Goal: Task Accomplishment & Management: Manage account settings

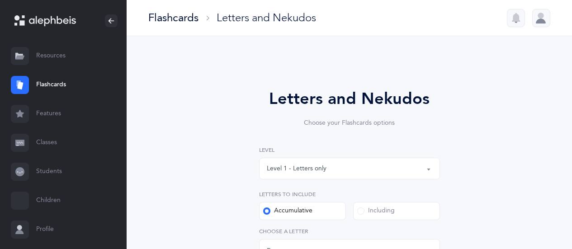
select select "27"
select select "single"
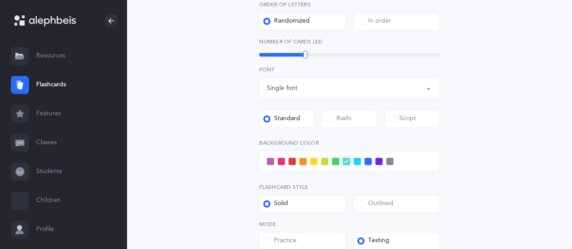
scroll to position [362, 0]
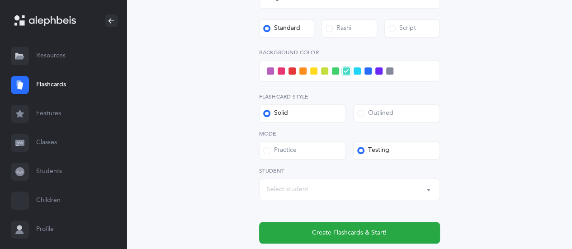
click at [326, 190] on div "Select student" at bounding box center [349, 189] width 165 height 15
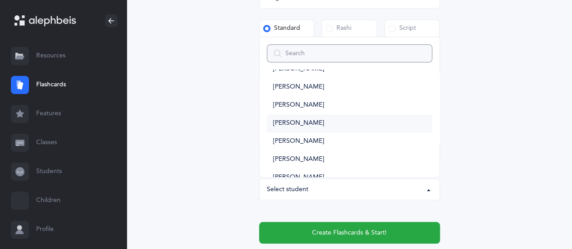
scroll to position [633, 0]
click at [334, 118] on link "[PERSON_NAME]" at bounding box center [349, 122] width 165 height 18
select select "14477"
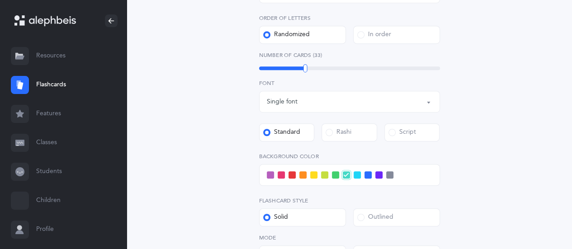
scroll to position [226, 0]
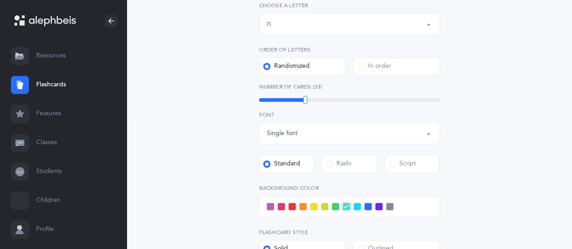
click at [288, 209] on label at bounding box center [291, 206] width 7 height 7
click at [0, 0] on input "checkbox" at bounding box center [0, 0] width 0 height 0
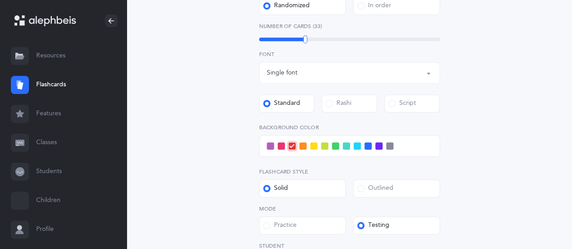
scroll to position [362, 0]
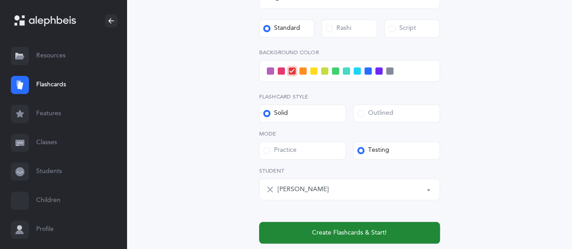
click at [420, 227] on button "Create Flashcards & Start!" at bounding box center [349, 233] width 181 height 22
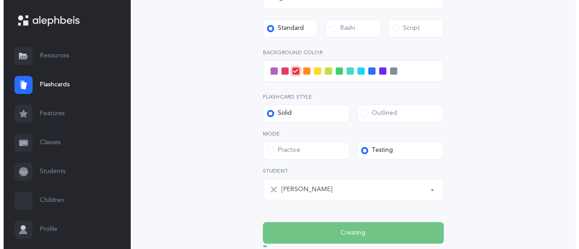
scroll to position [0, 0]
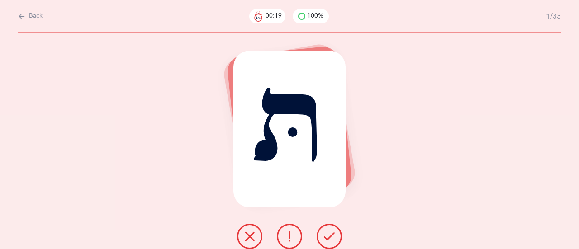
click at [248, 236] on icon at bounding box center [249, 236] width 11 height 11
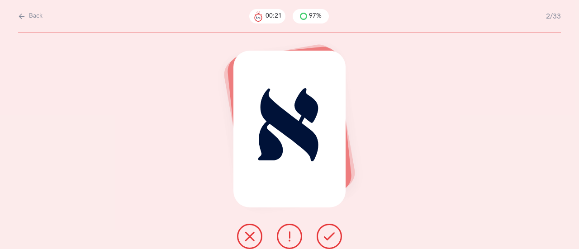
click at [338, 229] on button at bounding box center [328, 236] width 25 height 25
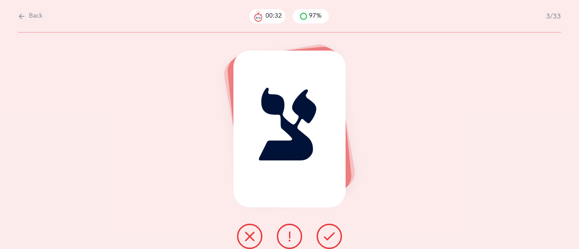
click at [253, 239] on icon at bounding box center [249, 236] width 11 height 11
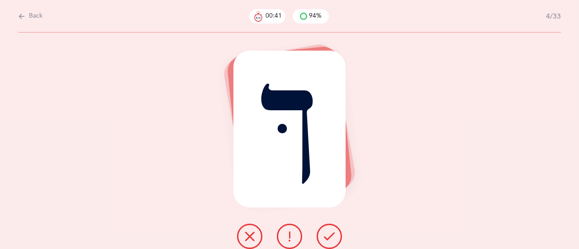
click at [278, 240] on button at bounding box center [289, 236] width 25 height 25
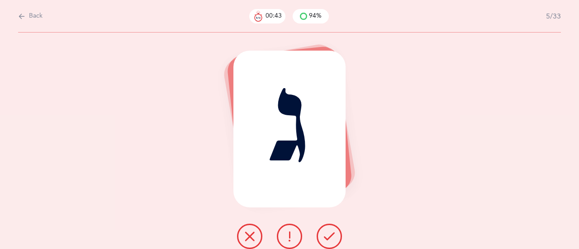
click at [333, 241] on icon at bounding box center [329, 236] width 11 height 11
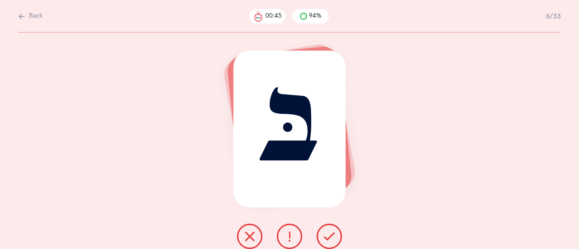
click at [333, 241] on icon at bounding box center [329, 236] width 11 height 11
click at [246, 244] on button at bounding box center [249, 236] width 25 height 25
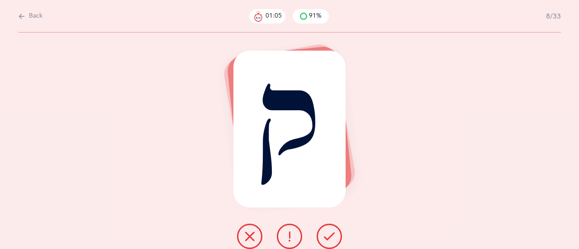
click at [332, 230] on button at bounding box center [328, 236] width 25 height 25
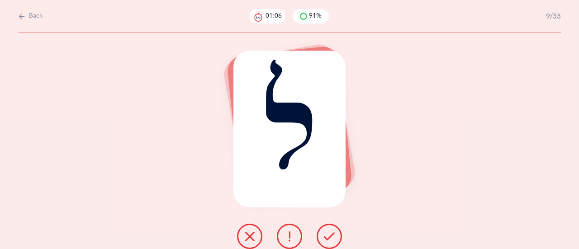
click at [333, 231] on button at bounding box center [328, 236] width 25 height 25
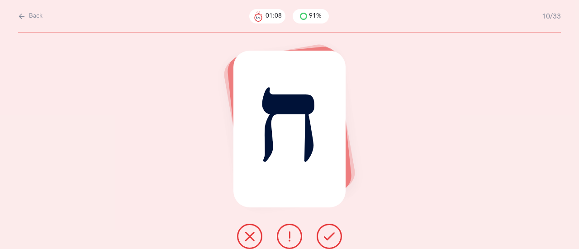
click at [333, 231] on button at bounding box center [328, 236] width 25 height 25
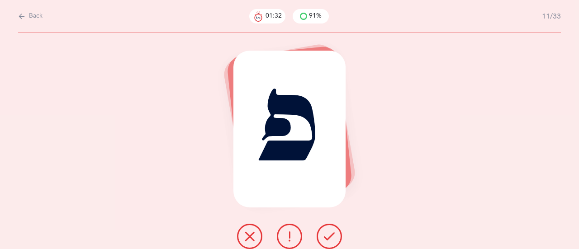
click at [251, 242] on button at bounding box center [249, 236] width 25 height 25
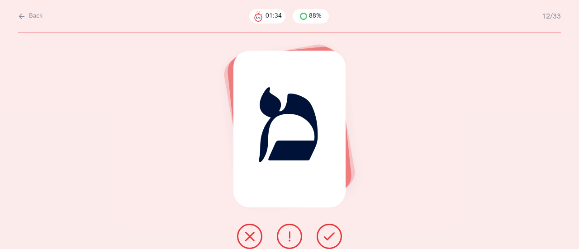
click at [335, 236] on button at bounding box center [328, 236] width 25 height 25
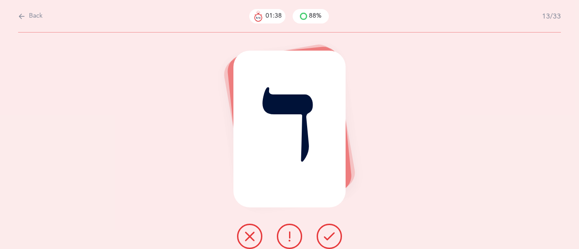
click at [335, 236] on button at bounding box center [328, 236] width 25 height 25
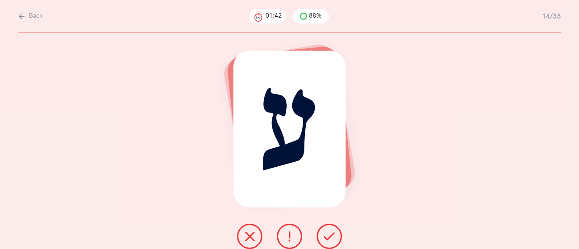
click at [335, 236] on button at bounding box center [328, 236] width 25 height 25
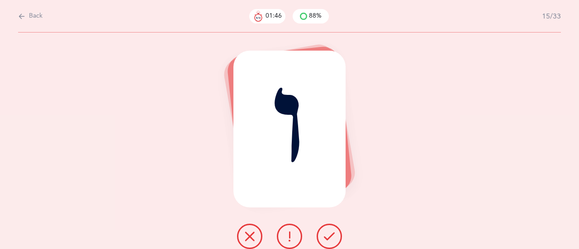
click at [335, 236] on button at bounding box center [328, 236] width 25 height 25
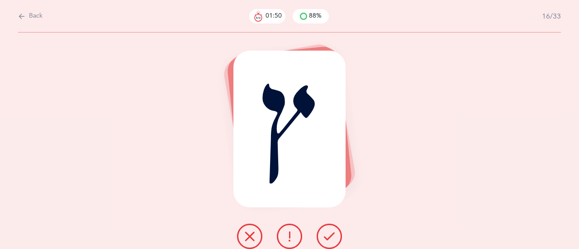
click at [335, 236] on button at bounding box center [328, 236] width 25 height 25
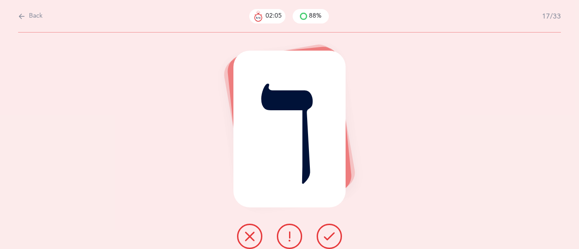
click at [296, 240] on button at bounding box center [289, 236] width 25 height 25
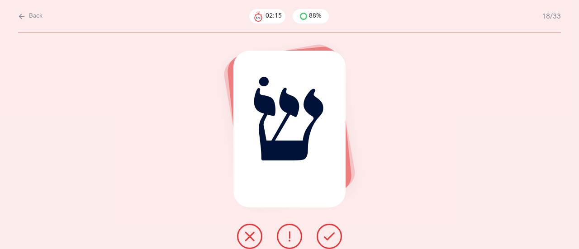
click at [337, 236] on button at bounding box center [328, 236] width 25 height 25
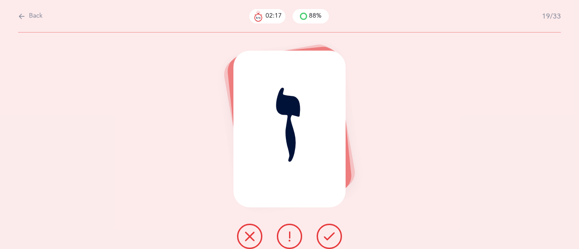
click at [334, 236] on icon at bounding box center [329, 236] width 11 height 11
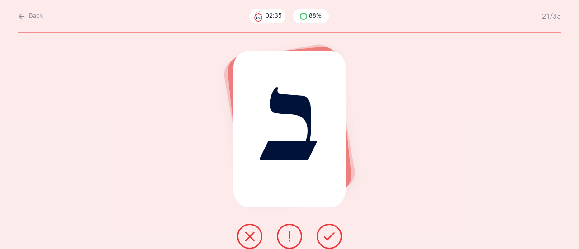
click at [251, 240] on icon at bounding box center [249, 236] width 11 height 11
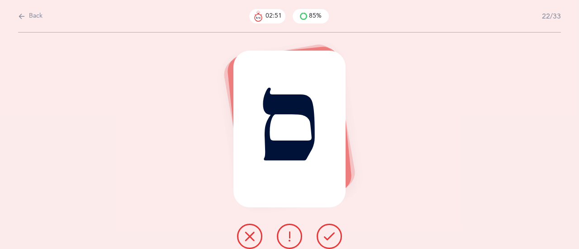
click at [247, 238] on icon at bounding box center [249, 236] width 11 height 11
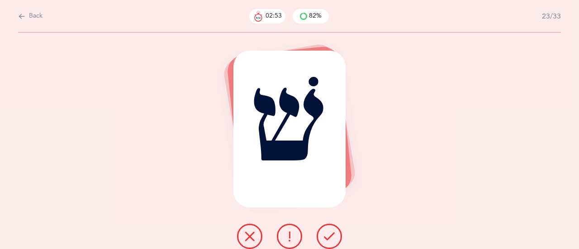
click at [330, 233] on icon at bounding box center [329, 236] width 11 height 11
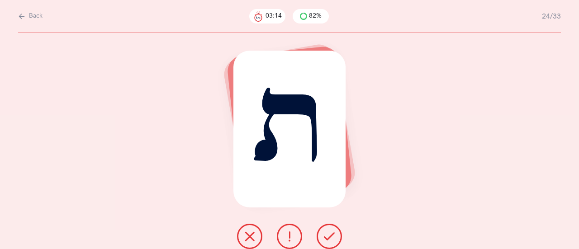
click at [244, 233] on button at bounding box center [249, 236] width 25 height 25
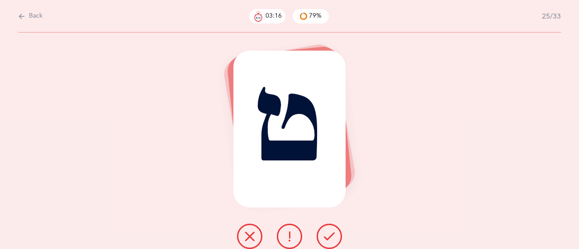
click at [331, 233] on icon at bounding box center [329, 236] width 11 height 11
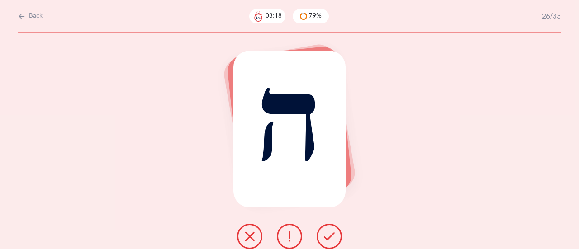
click at [331, 233] on icon at bounding box center [329, 236] width 11 height 11
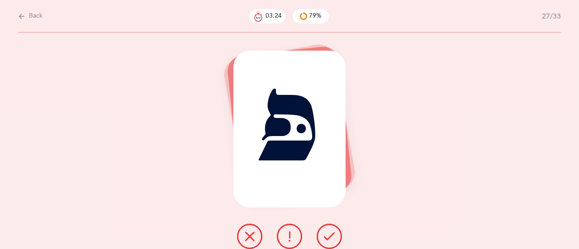
click at [331, 233] on icon at bounding box center [329, 236] width 11 height 11
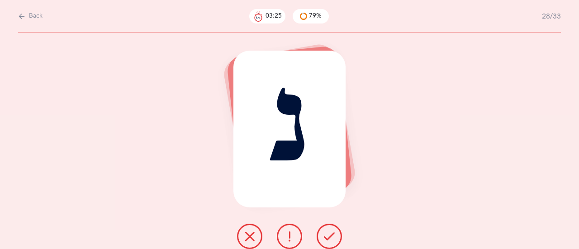
click at [331, 233] on icon at bounding box center [329, 236] width 11 height 11
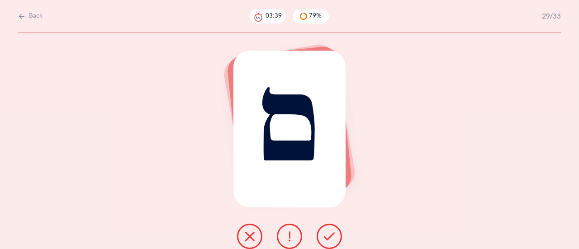
click at [297, 237] on button at bounding box center [289, 236] width 25 height 25
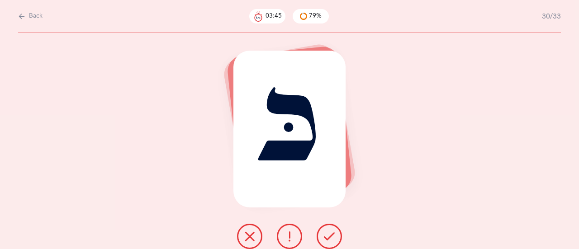
click at [329, 231] on icon at bounding box center [329, 236] width 11 height 11
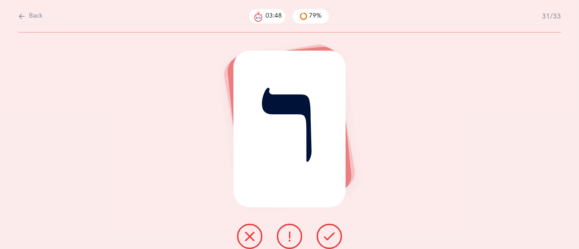
click at [460, 127] on div "ר" at bounding box center [289, 141] width 579 height 217
click at [322, 237] on button at bounding box center [328, 236] width 25 height 25
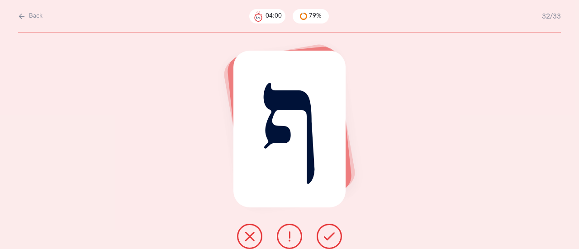
click at [458, 110] on div "ף" at bounding box center [289, 141] width 579 height 217
click at [245, 237] on icon at bounding box center [249, 236] width 11 height 11
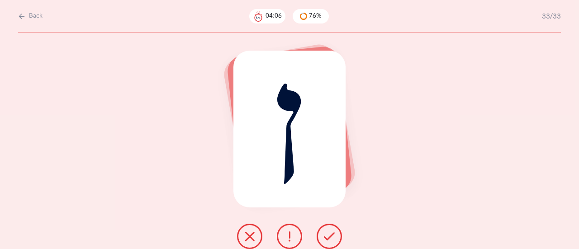
click at [327, 232] on icon at bounding box center [329, 236] width 11 height 11
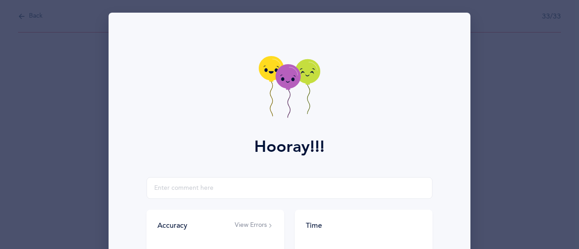
click at [543, 184] on div "Hooray!!! Accuracy View Errors 76% You got 25/33 right! Good, but you can do be…" at bounding box center [289, 124] width 579 height 249
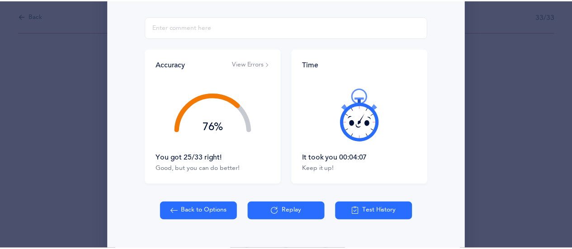
scroll to position [181, 0]
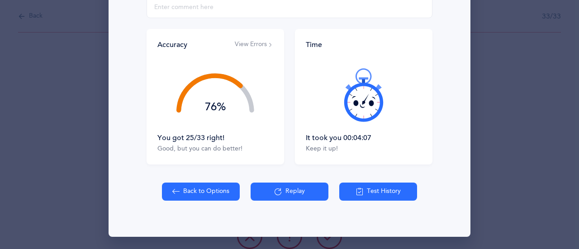
click at [217, 193] on button "Back to Options" at bounding box center [201, 192] width 78 height 18
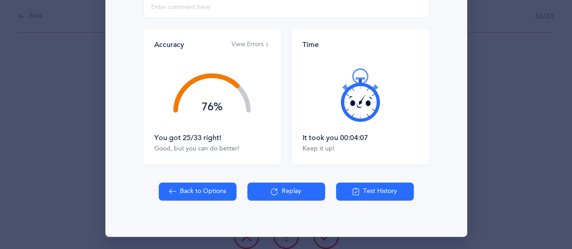
select select "27"
select select "single"
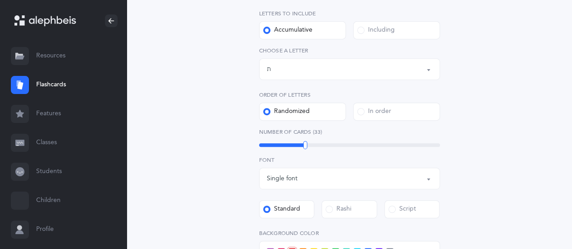
click at [57, 173] on link "Students" at bounding box center [63, 171] width 127 height 29
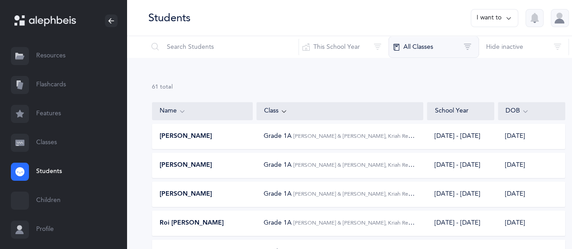
click at [429, 57] on button "All Classes" at bounding box center [433, 47] width 90 height 22
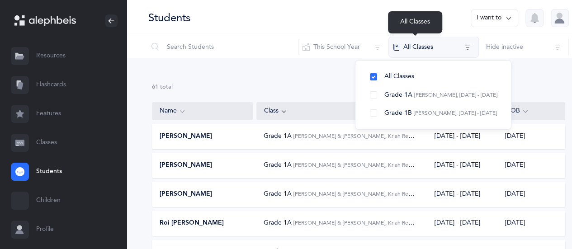
click at [443, 47] on button "All Classes" at bounding box center [433, 47] width 90 height 22
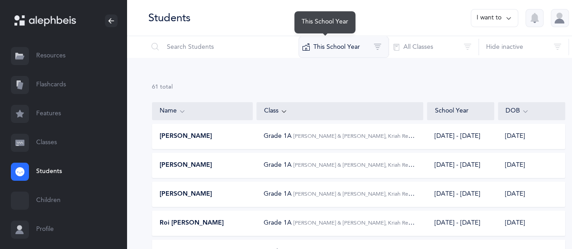
click at [344, 38] on button "This School Year" at bounding box center [343, 47] width 90 height 22
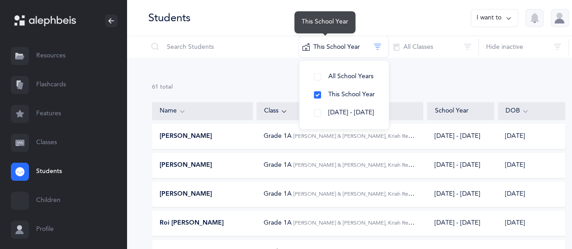
click at [462, 90] on div "61 results total" at bounding box center [358, 87] width 413 height 8
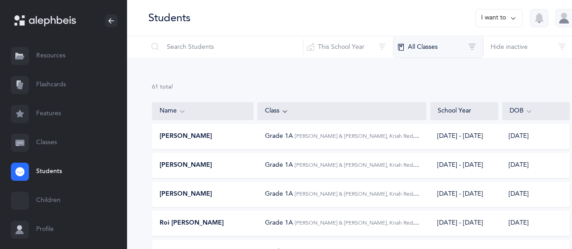
click at [393, 49] on button "All Classes" at bounding box center [438, 47] width 90 height 22
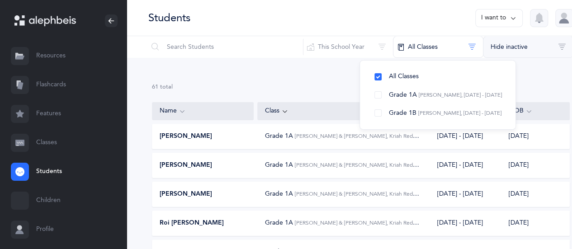
click at [499, 46] on button "Hide inactive" at bounding box center [528, 47] width 90 height 22
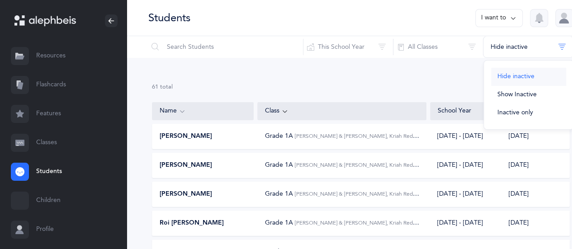
click at [525, 78] on button "Hide inactive" at bounding box center [528, 77] width 75 height 18
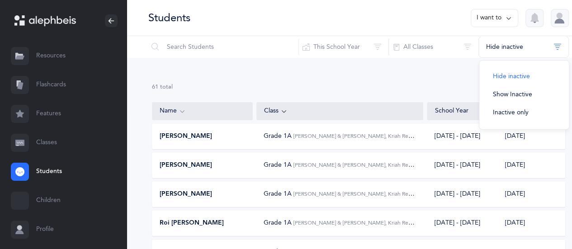
click at [313, 85] on div "61 results total" at bounding box center [358, 87] width 413 height 8
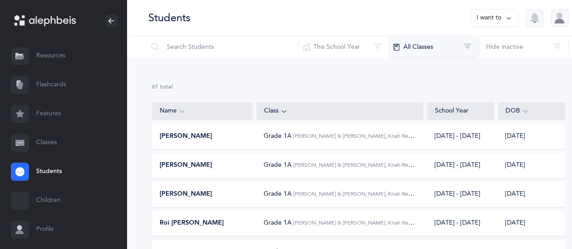
click at [421, 55] on button "All Classes" at bounding box center [433, 47] width 90 height 22
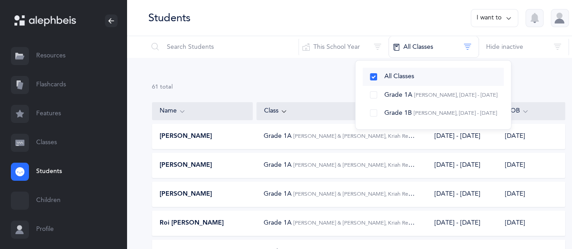
click at [363, 76] on button "All Classes" at bounding box center [433, 77] width 141 height 18
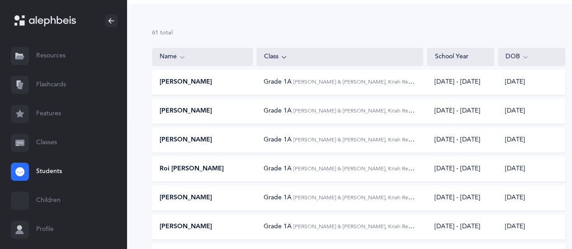
scroll to position [181, 0]
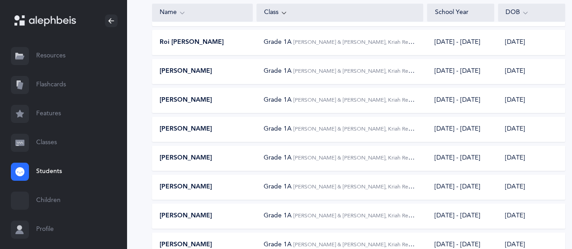
click at [66, 205] on link "Children" at bounding box center [63, 200] width 127 height 29
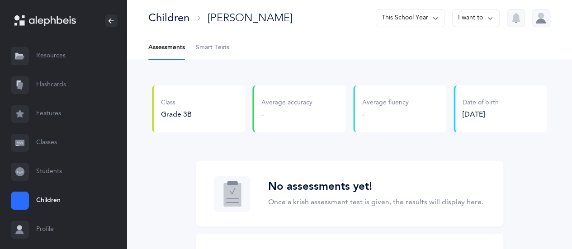
click at [217, 51] on span "Smart Tests" at bounding box center [212, 47] width 33 height 9
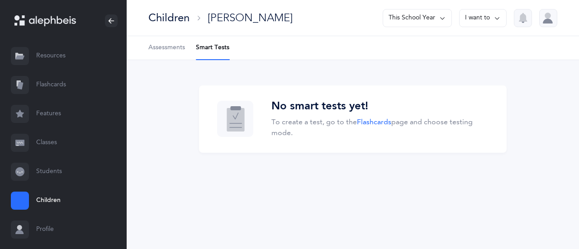
click at [177, 52] on span "Assessments" at bounding box center [166, 47] width 37 height 9
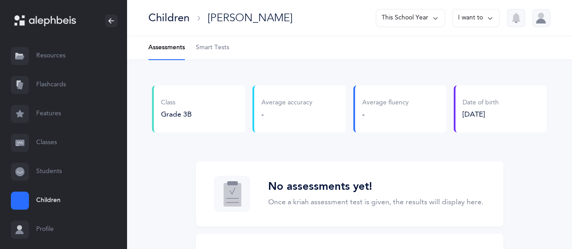
click at [50, 58] on link "Resources" at bounding box center [63, 56] width 127 height 29
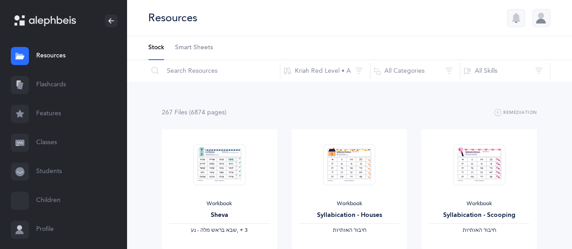
click at [45, 169] on link "Students" at bounding box center [63, 171] width 127 height 29
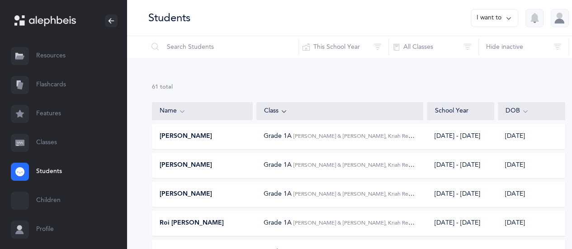
click at [51, 170] on link "Students" at bounding box center [63, 171] width 127 height 29
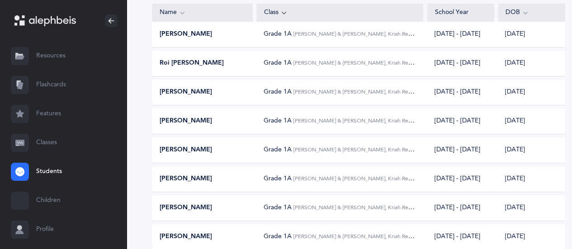
scroll to position [181, 0]
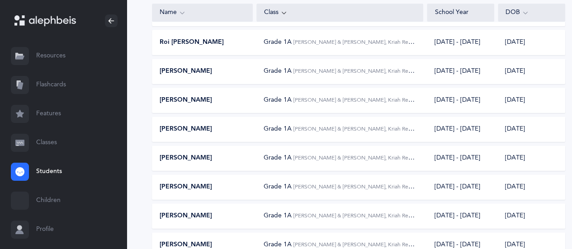
click at [256, 154] on div "Grade 1A S. Cohen-Sasson & M. Fay, Kriah Red Level • A" at bounding box center [339, 157] width 167 height 9
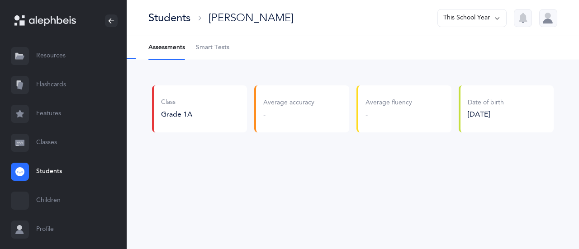
click at [208, 38] on Tests-tab "Smart Tests" at bounding box center [212, 48] width 33 height 24
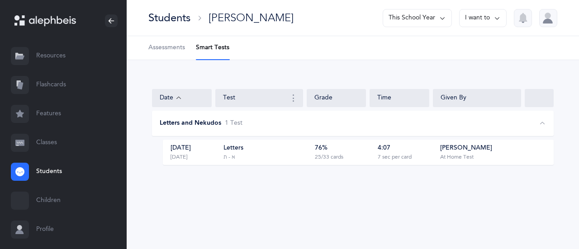
click at [165, 19] on div "Students" at bounding box center [169, 17] width 42 height 15
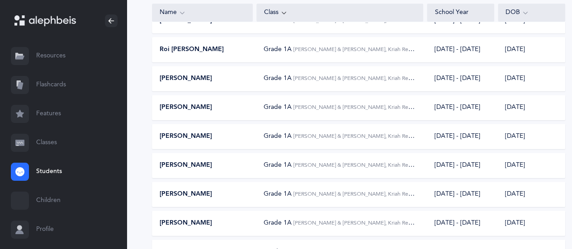
scroll to position [226, 0]
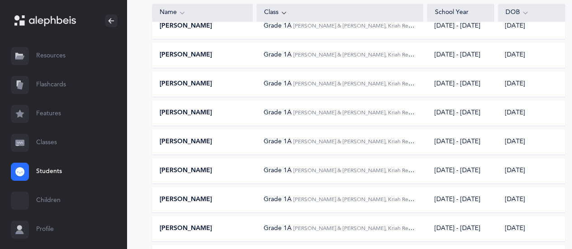
click at [235, 170] on div "[PERSON_NAME]" at bounding box center [202, 170] width 100 height 9
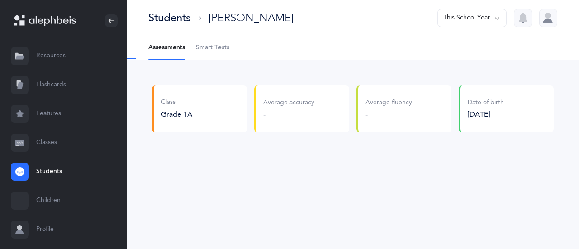
click at [200, 47] on span "Smart Tests" at bounding box center [212, 47] width 33 height 9
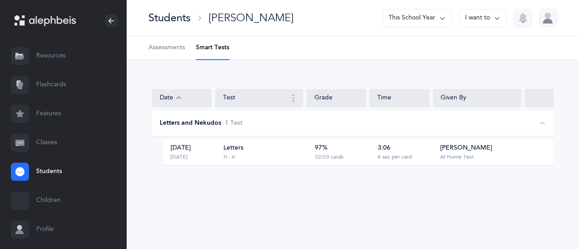
click at [295, 154] on div "Letters א - ת" at bounding box center [265, 152] width 85 height 17
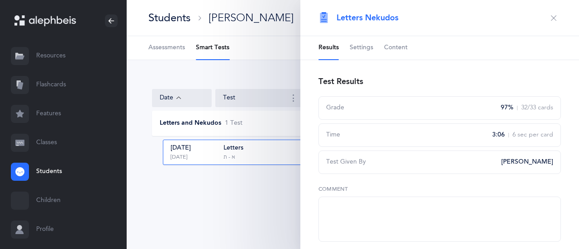
click at [550, 19] on icon "button" at bounding box center [553, 17] width 7 height 7
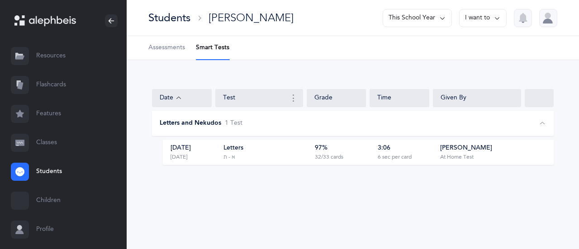
click at [156, 19] on div "Students" at bounding box center [169, 17] width 42 height 15
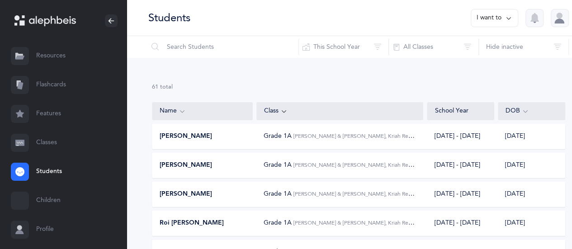
click at [212, 193] on div "[PERSON_NAME]" at bounding box center [202, 194] width 100 height 9
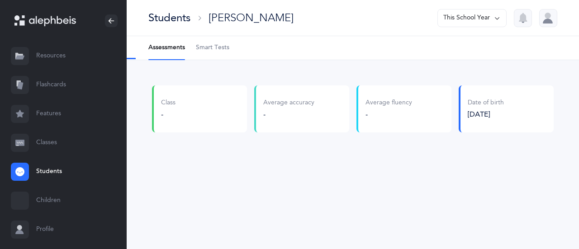
click at [217, 47] on span "Smart Tests" at bounding box center [212, 47] width 33 height 9
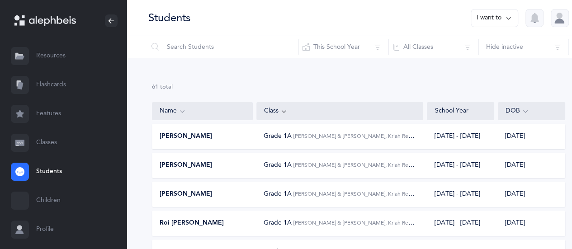
click at [179, 171] on div "Maya Gartenberg Grade 1A S. Cohen-Sasson & M. Fay, Kriah Red Level • A 2025 - 2…" at bounding box center [358, 165] width 413 height 25
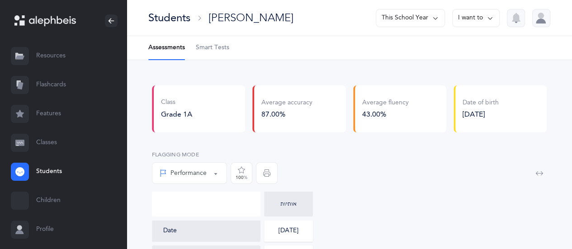
click at [207, 50] on span "Smart Tests" at bounding box center [212, 47] width 33 height 9
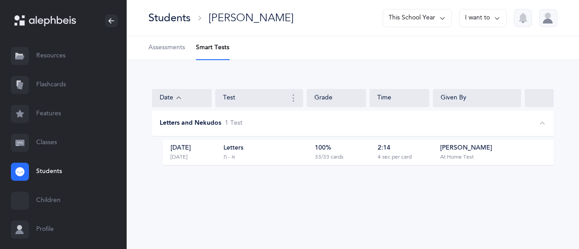
click at [162, 21] on div "Students" at bounding box center [169, 17] width 42 height 15
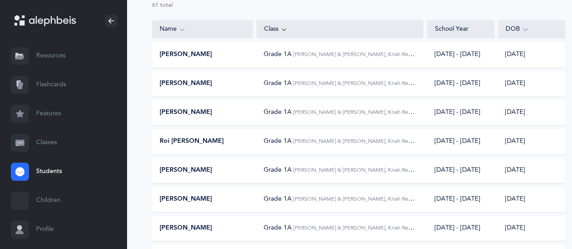
scroll to position [90, 0]
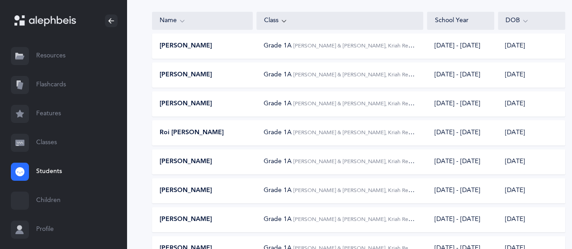
click at [200, 23] on div "Name" at bounding box center [202, 21] width 85 height 10
click at [179, 18] on icon at bounding box center [182, 21] width 7 height 10
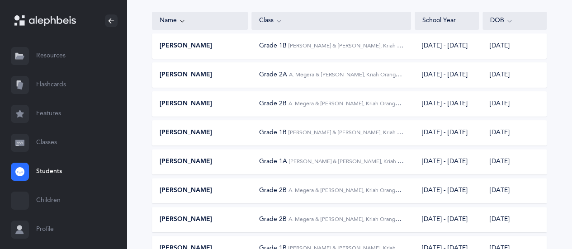
click at [238, 41] on div "Asher Abramov Grade 1B S. Cohen-Sasson & M. Fay, Kriah Red Level • A 2025 - 202…" at bounding box center [349, 45] width 395 height 25
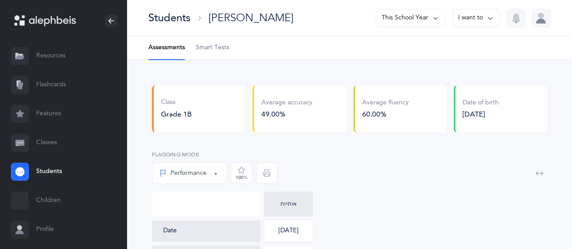
click at [222, 47] on span "Smart Tests" at bounding box center [212, 47] width 33 height 9
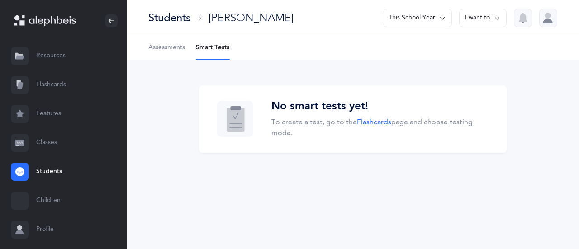
click at [165, 53] on link "Assessments" at bounding box center [166, 48] width 37 height 24
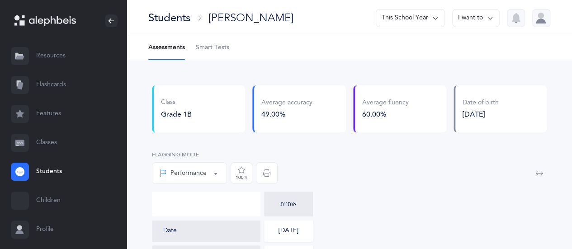
click at [222, 46] on span "Smart Tests" at bounding box center [212, 47] width 33 height 9
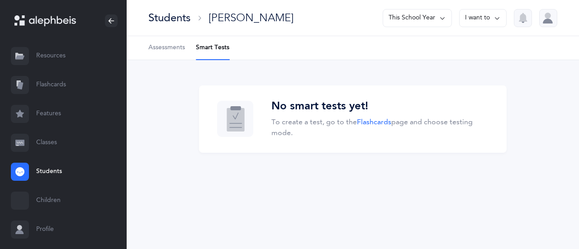
click at [158, 48] on span "Assessments" at bounding box center [166, 47] width 37 height 9
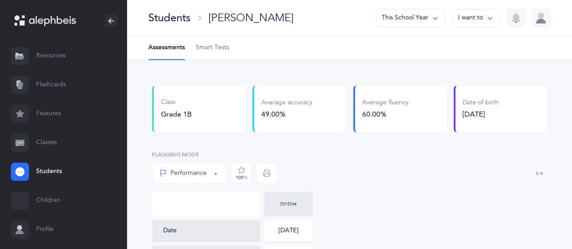
click at [175, 17] on div "Students" at bounding box center [169, 17] width 42 height 15
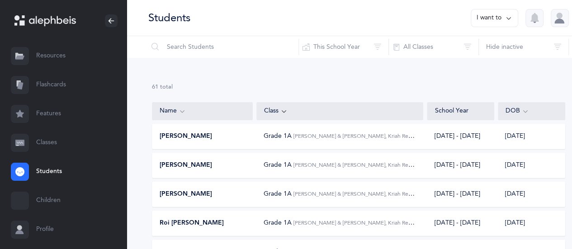
click at [180, 109] on icon at bounding box center [182, 111] width 7 height 10
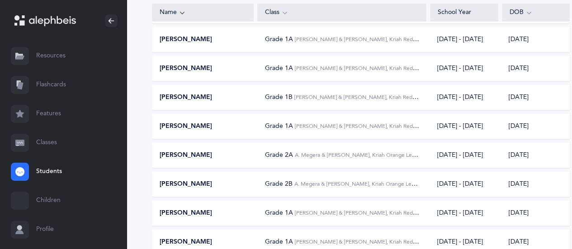
scroll to position [1311, 0]
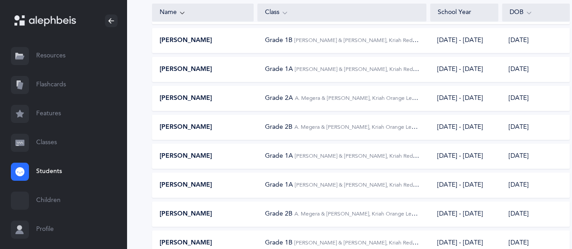
click at [211, 162] on div "Asher Rosenzveig Grade 1A S. Cohen-Sasson & M. Fay, Kriah Red Level • A 2025 - …" at bounding box center [361, 156] width 418 height 25
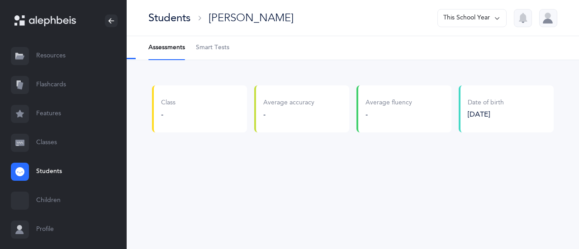
click at [218, 47] on span "Smart Tests" at bounding box center [212, 47] width 33 height 9
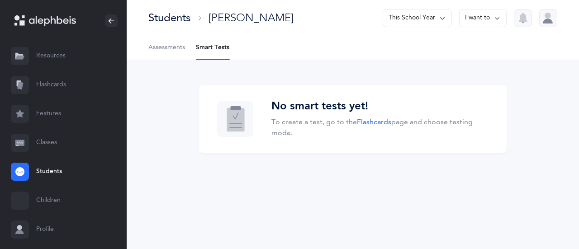
click at [170, 51] on span "Assessments" at bounding box center [166, 47] width 37 height 9
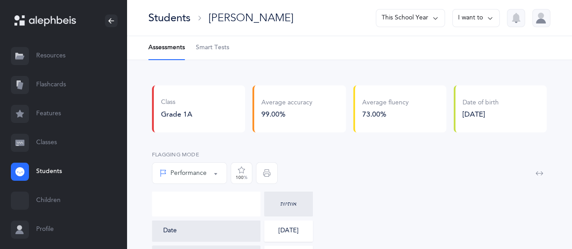
click at [222, 51] on span "Smart Tests" at bounding box center [212, 47] width 33 height 9
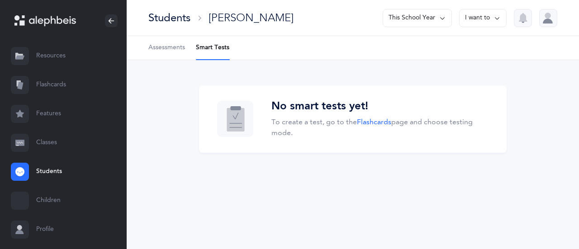
click at [165, 23] on div "Students" at bounding box center [169, 17] width 42 height 15
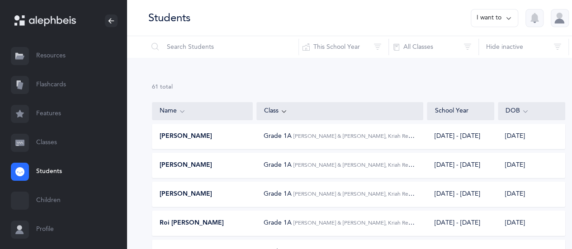
click at [186, 111] on div "Name" at bounding box center [202, 111] width 85 height 10
click at [179, 109] on icon at bounding box center [182, 111] width 7 height 10
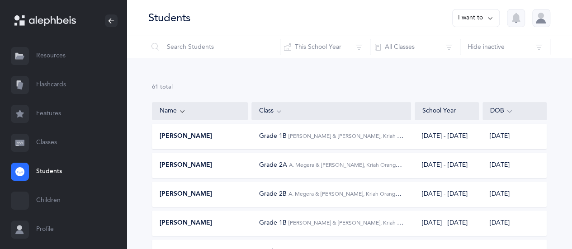
click at [189, 140] on span "[PERSON_NAME]" at bounding box center [186, 136] width 52 height 9
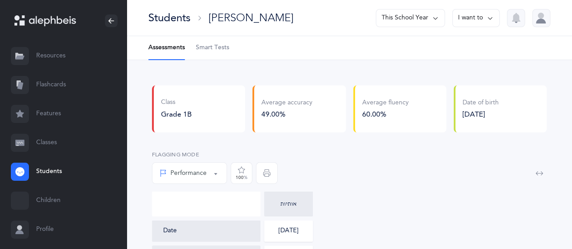
click at [226, 53] on Tests-tab "Smart Tests" at bounding box center [212, 48] width 33 height 24
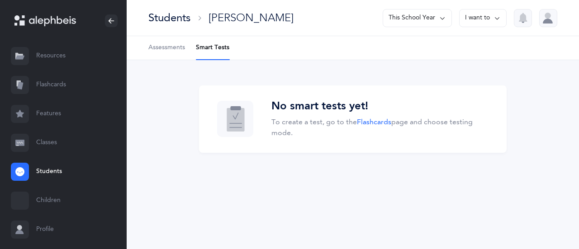
click at [167, 55] on link "Assessments" at bounding box center [166, 48] width 37 height 24
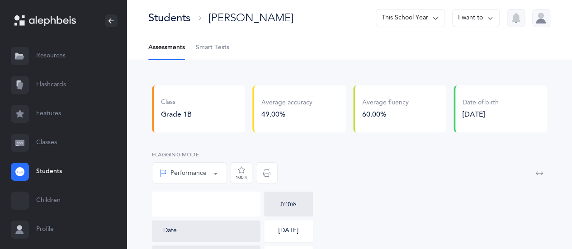
click at [56, 88] on link "Flashcards" at bounding box center [63, 85] width 127 height 29
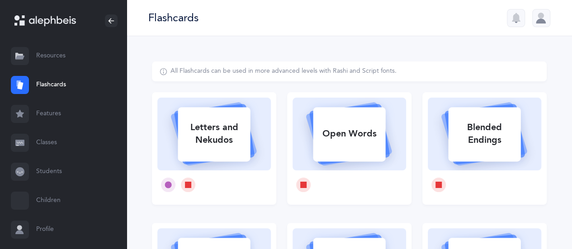
click at [194, 130] on div "Letters and Nekudos" at bounding box center [214, 134] width 72 height 36
select select "27"
select select "single"
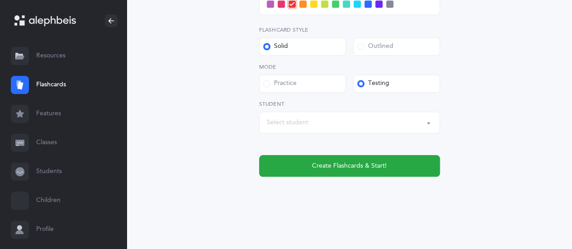
click at [331, 129] on div "Select student" at bounding box center [349, 122] width 165 height 15
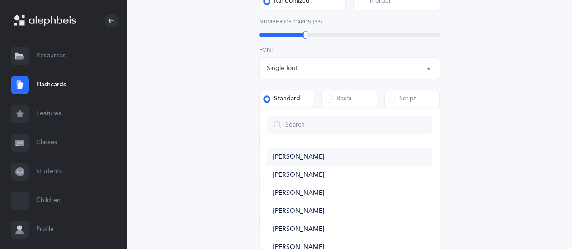
click at [317, 156] on link "[PERSON_NAME]" at bounding box center [349, 157] width 165 height 18
select select "14488"
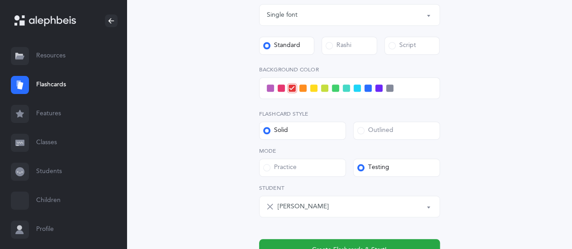
scroll to position [336, 0]
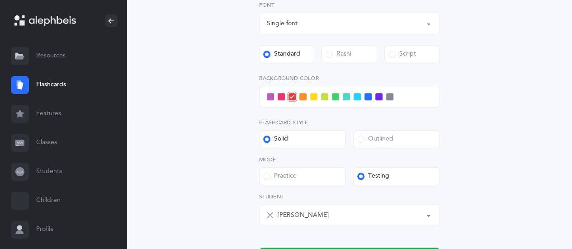
click at [332, 97] on span at bounding box center [335, 96] width 7 height 7
click at [0, 0] on input "checkbox" at bounding box center [0, 0] width 0 height 0
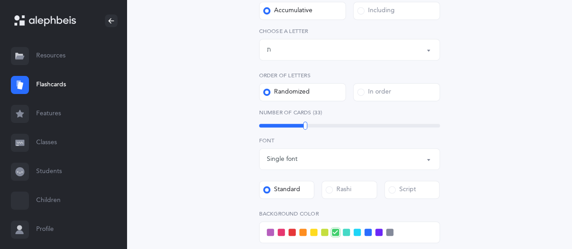
scroll to position [429, 0]
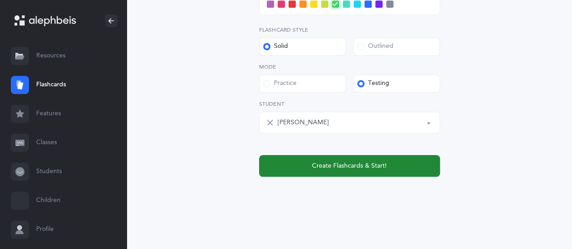
click at [320, 159] on button "Create Flashcards & Start!" at bounding box center [349, 166] width 181 height 22
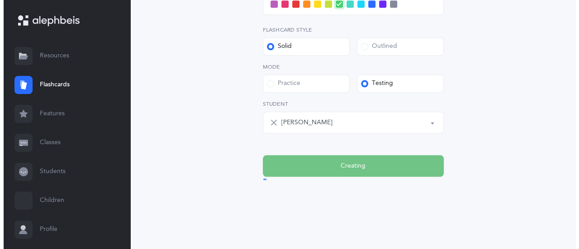
scroll to position [0, 0]
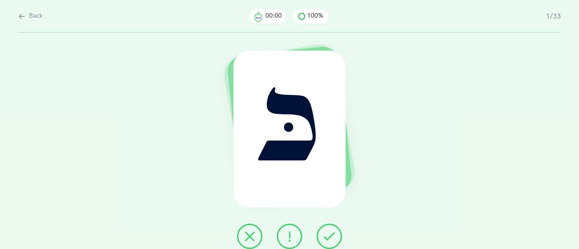
click at [288, 236] on icon at bounding box center [289, 236] width 11 height 11
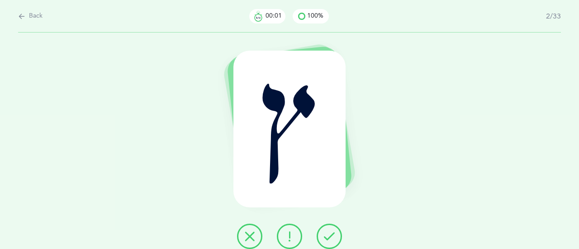
click at [288, 236] on icon at bounding box center [289, 236] width 11 height 11
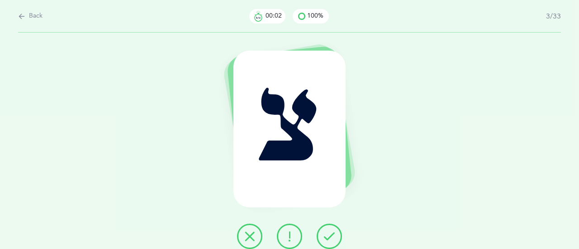
click at [252, 236] on icon at bounding box center [249, 236] width 11 height 11
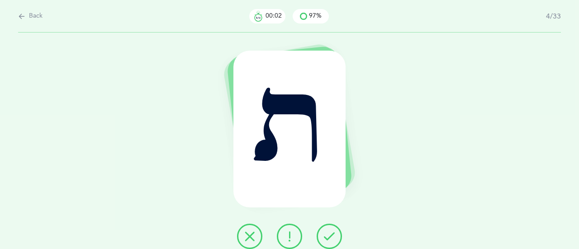
click at [298, 238] on button at bounding box center [289, 236] width 25 height 25
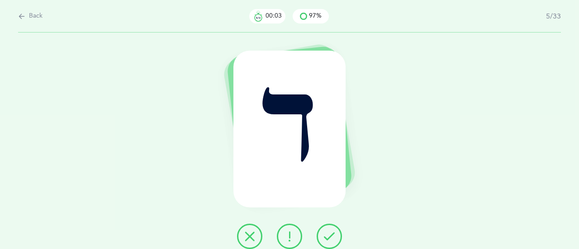
click at [241, 239] on button at bounding box center [249, 236] width 25 height 25
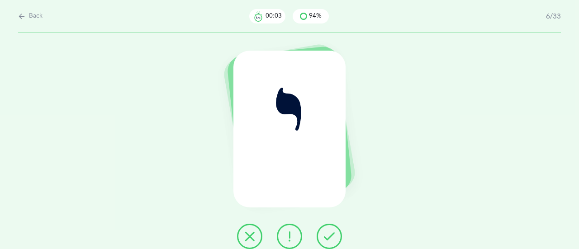
click at [288, 240] on icon at bounding box center [289, 236] width 11 height 11
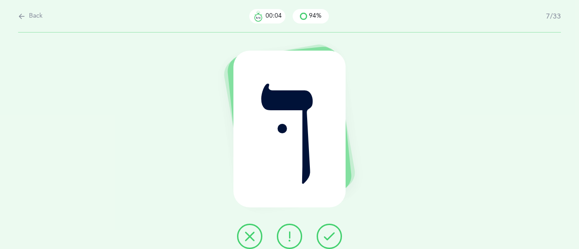
click at [326, 240] on icon at bounding box center [329, 236] width 11 height 11
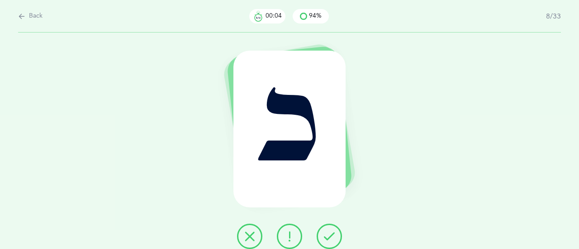
click at [286, 246] on button at bounding box center [289, 236] width 25 height 25
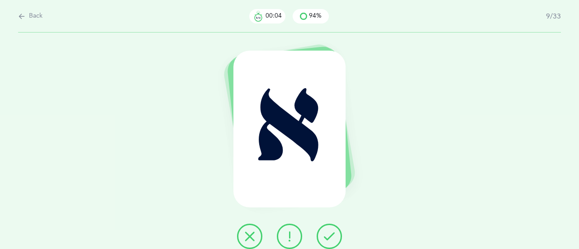
click at [252, 238] on icon at bounding box center [249, 236] width 11 height 11
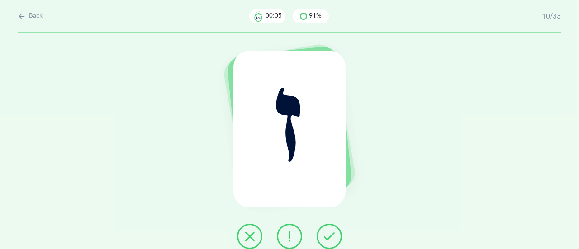
click at [288, 238] on icon at bounding box center [289, 236] width 11 height 11
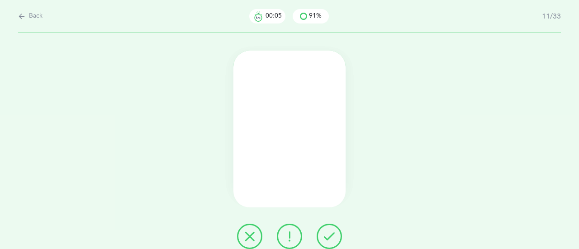
click at [327, 237] on icon at bounding box center [329, 236] width 11 height 11
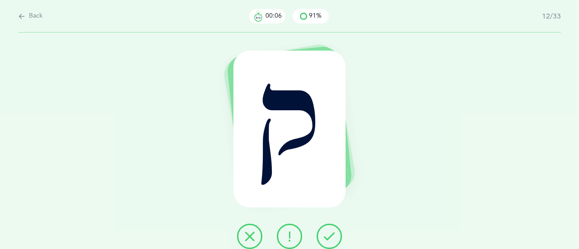
click at [330, 237] on icon at bounding box center [329, 236] width 11 height 11
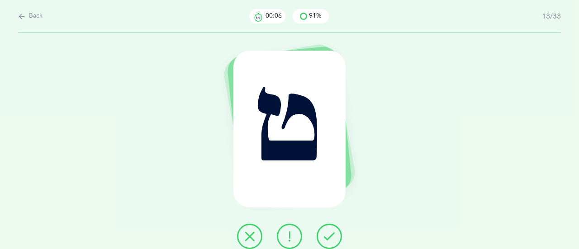
click at [291, 237] on icon at bounding box center [289, 236] width 11 height 11
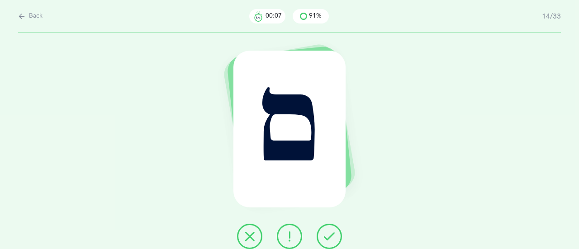
drag, startPoint x: 250, startPoint y: 237, endPoint x: 278, endPoint y: 237, distance: 27.1
click at [253, 237] on icon at bounding box center [249, 236] width 11 height 11
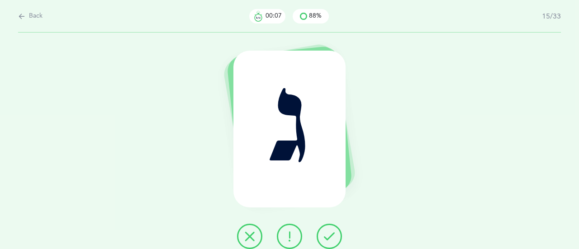
click at [290, 237] on icon at bounding box center [289, 236] width 11 height 11
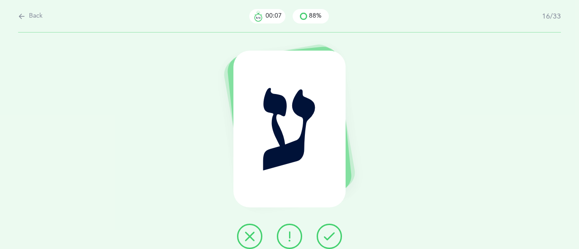
click at [326, 236] on icon at bounding box center [329, 236] width 11 height 11
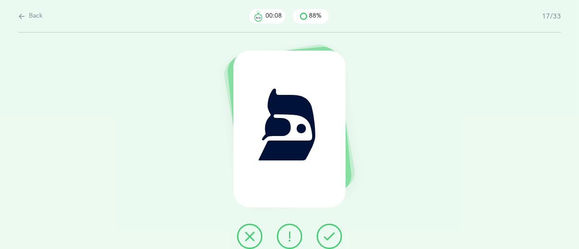
click at [282, 236] on button at bounding box center [289, 236] width 25 height 25
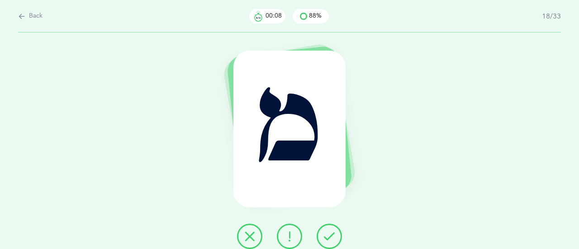
drag, startPoint x: 251, startPoint y: 234, endPoint x: 291, endPoint y: 234, distance: 39.8
click at [252, 234] on icon at bounding box center [249, 236] width 11 height 11
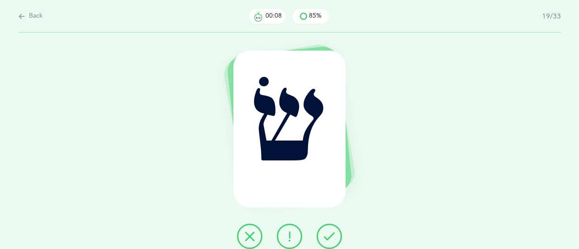
click at [292, 234] on icon at bounding box center [289, 236] width 11 height 11
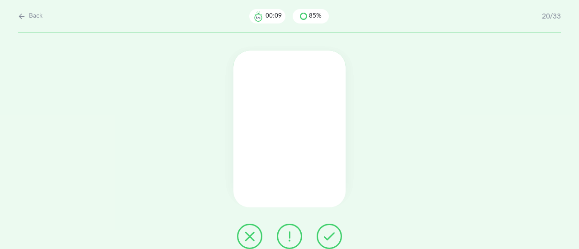
click at [292, 234] on icon at bounding box center [289, 236] width 11 height 11
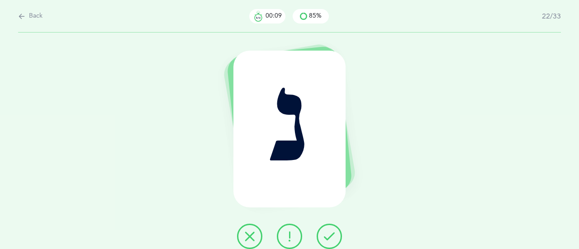
click at [248, 236] on icon at bounding box center [249, 236] width 11 height 11
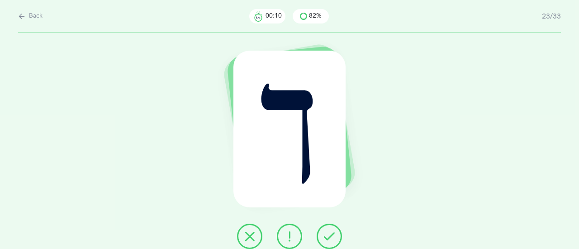
click at [328, 237] on icon at bounding box center [329, 236] width 11 height 11
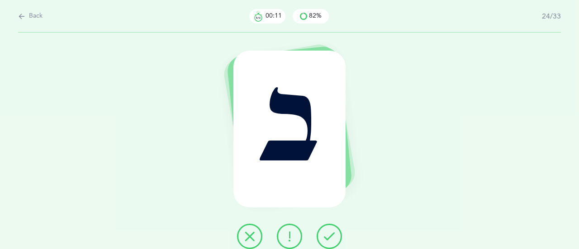
click at [328, 237] on icon at bounding box center [329, 236] width 11 height 11
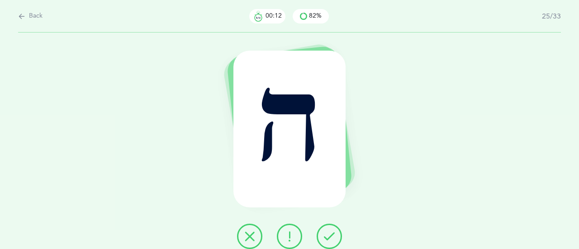
drag, startPoint x: 284, startPoint y: 239, endPoint x: 260, endPoint y: 238, distance: 24.4
click at [284, 239] on icon at bounding box center [289, 236] width 11 height 11
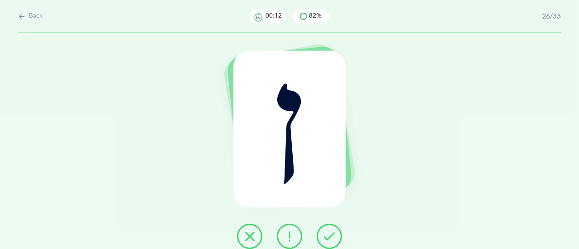
drag, startPoint x: 292, startPoint y: 239, endPoint x: 313, endPoint y: 239, distance: 20.8
click at [293, 239] on icon at bounding box center [289, 236] width 11 height 11
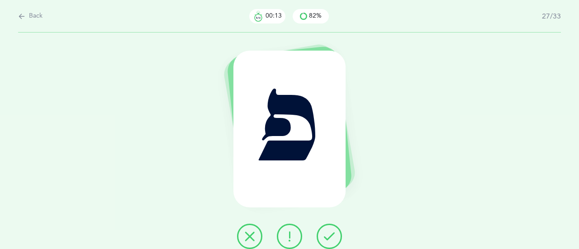
click at [276, 239] on div at bounding box center [289, 236] width 119 height 25
click at [288, 238] on icon at bounding box center [289, 236] width 11 height 11
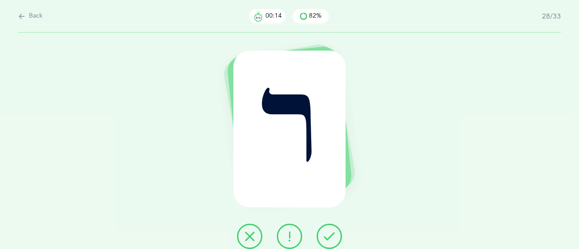
click at [257, 238] on button at bounding box center [249, 236] width 25 height 25
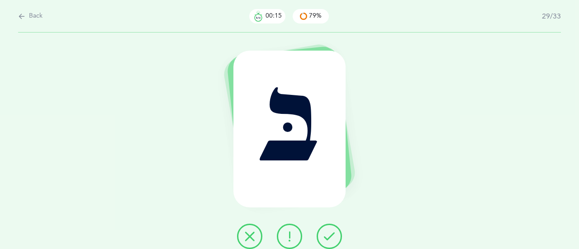
click at [249, 239] on icon at bounding box center [249, 236] width 11 height 11
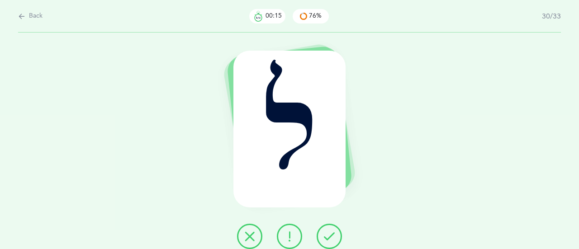
click at [297, 239] on button at bounding box center [289, 236] width 25 height 25
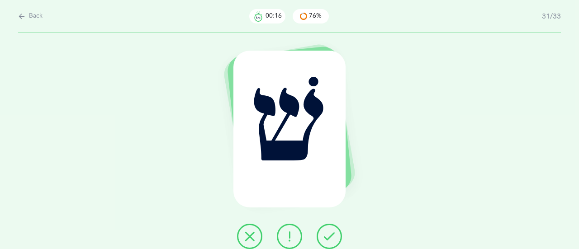
click at [331, 239] on icon at bounding box center [329, 236] width 11 height 11
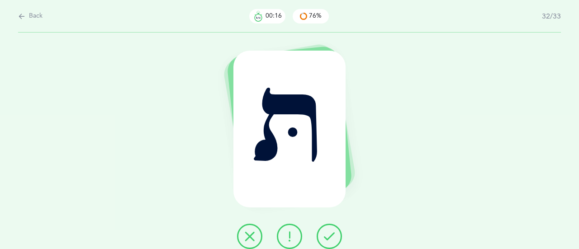
click at [316, 234] on div at bounding box center [289, 236] width 119 height 25
click at [283, 234] on button at bounding box center [289, 236] width 25 height 25
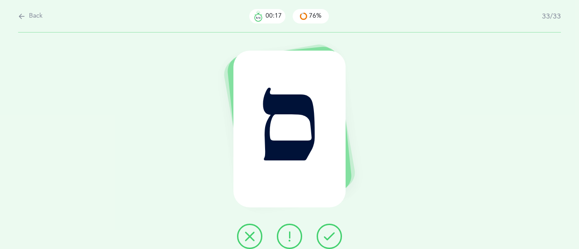
click at [293, 233] on icon at bounding box center [289, 236] width 11 height 11
drag, startPoint x: 293, startPoint y: 233, endPoint x: 298, endPoint y: 234, distance: 4.5
click at [294, 233] on icon at bounding box center [289, 236] width 11 height 11
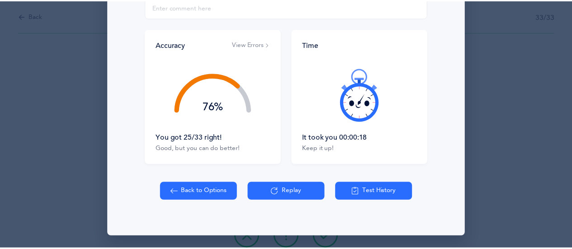
scroll to position [181, 0]
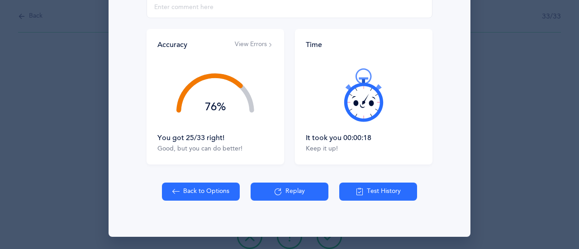
click at [197, 189] on button "Back to Options" at bounding box center [201, 192] width 78 height 18
select select "27"
select select "single"
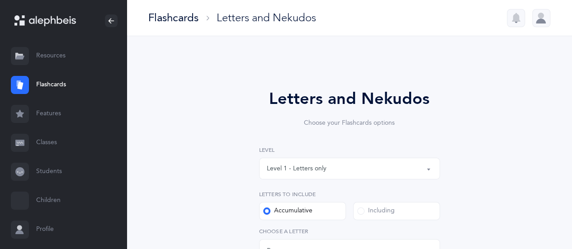
click at [46, 170] on link "Students" at bounding box center [63, 171] width 127 height 29
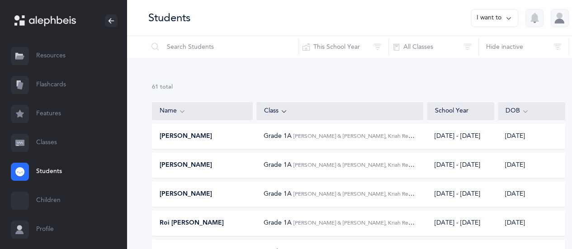
click at [181, 105] on div "Name" at bounding box center [202, 111] width 101 height 18
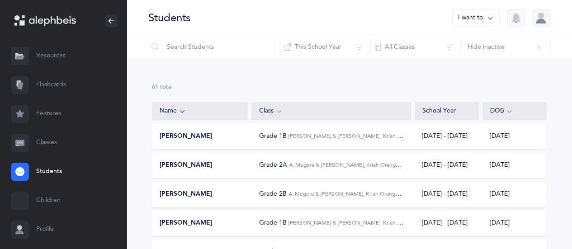
click at [206, 136] on div "[PERSON_NAME]" at bounding box center [200, 136] width 96 height 9
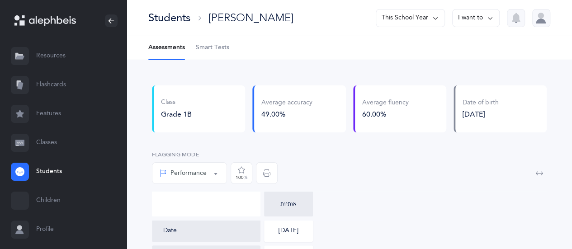
click at [228, 49] on span "Smart Tests" at bounding box center [212, 47] width 33 height 9
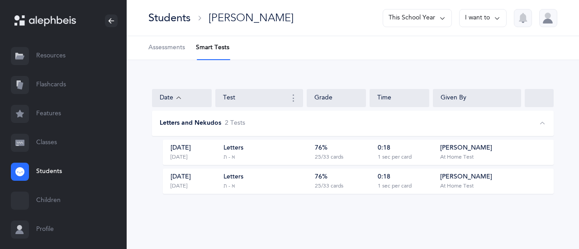
click at [423, 155] on div "0:18 1 sec per card" at bounding box center [402, 152] width 58 height 17
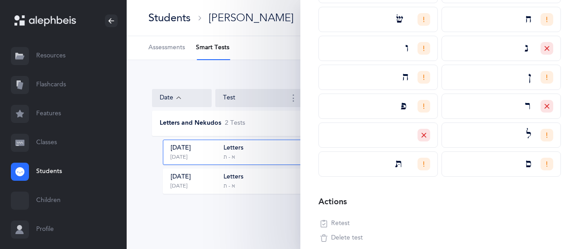
scroll to position [524, 0]
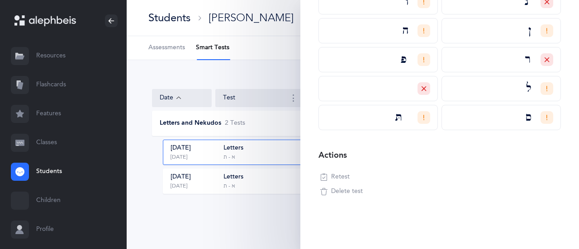
click at [327, 189] on icon "button" at bounding box center [323, 191] width 7 height 7
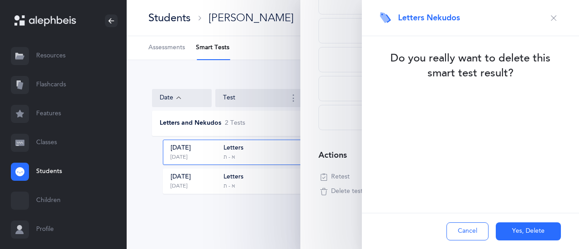
click at [514, 232] on button "Yes, Delete" at bounding box center [528, 231] width 65 height 18
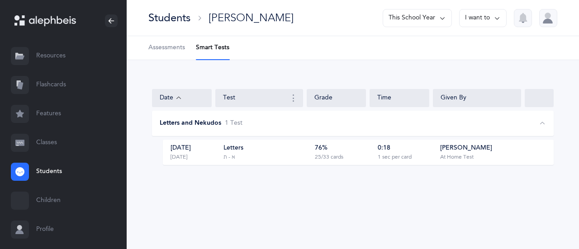
click at [292, 155] on div "Letters א - ת" at bounding box center [265, 152] width 85 height 17
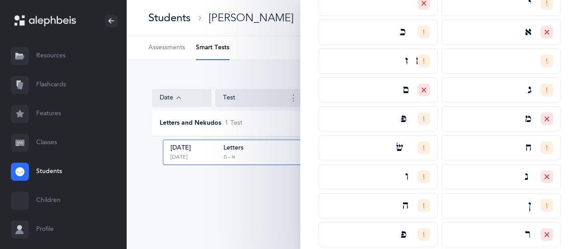
scroll to position [524, 0]
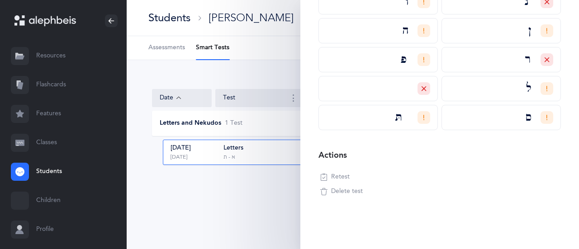
click at [339, 190] on span "Delete test" at bounding box center [347, 191] width 32 height 9
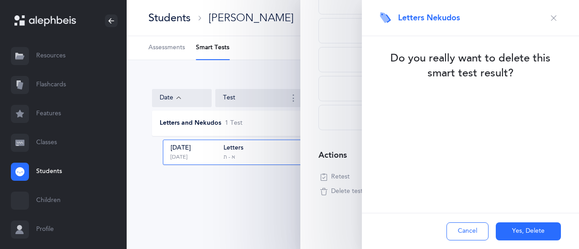
click at [515, 238] on button "Yes, Delete" at bounding box center [528, 231] width 65 height 18
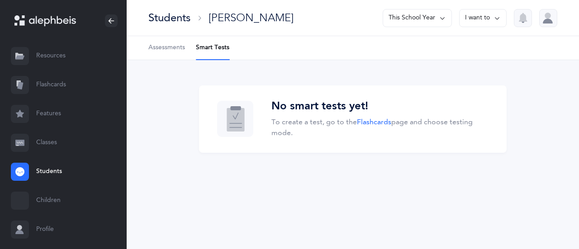
click at [149, 22] on div "Students" at bounding box center [169, 17] width 42 height 15
